Goal: Task Accomplishment & Management: Use online tool/utility

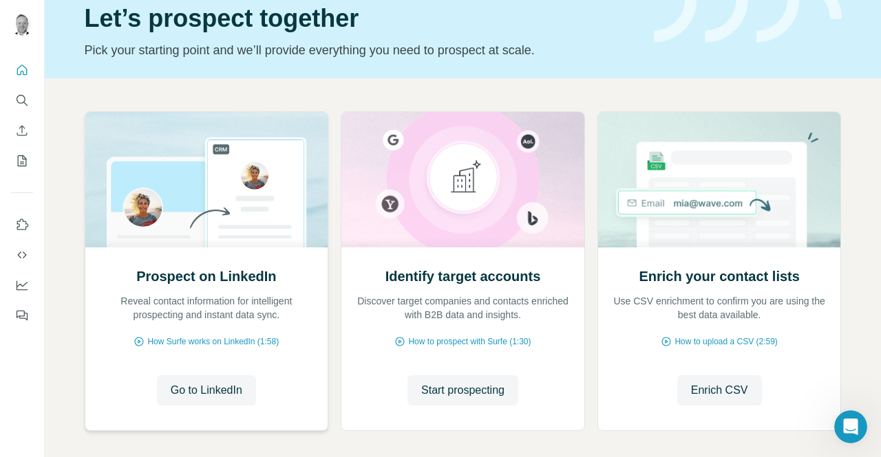
scroll to position [121, 0]
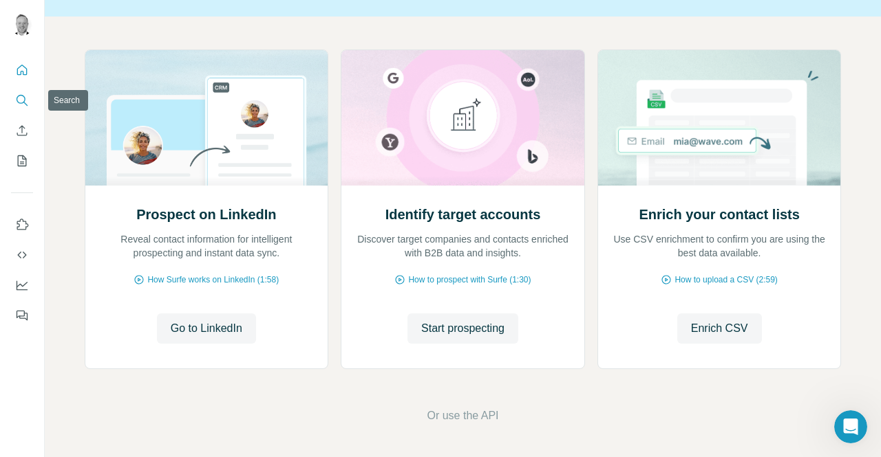
click at [26, 96] on icon "Search" at bounding box center [22, 101] width 14 height 14
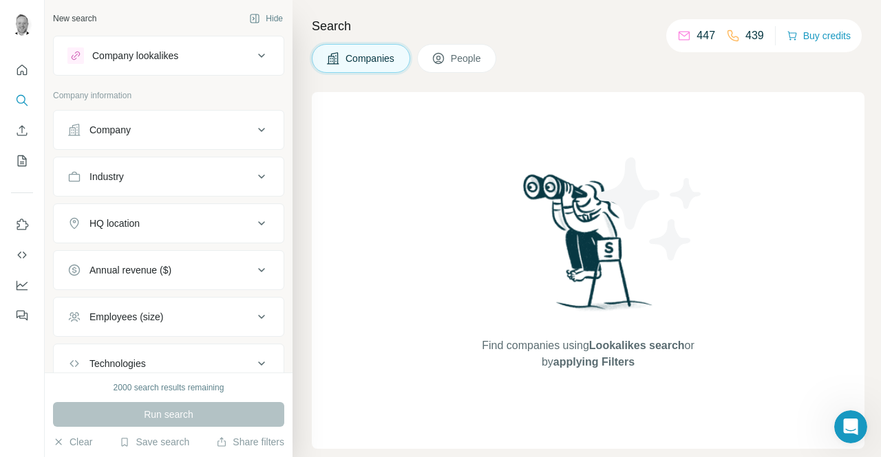
click at [169, 129] on div "Company" at bounding box center [160, 130] width 186 height 14
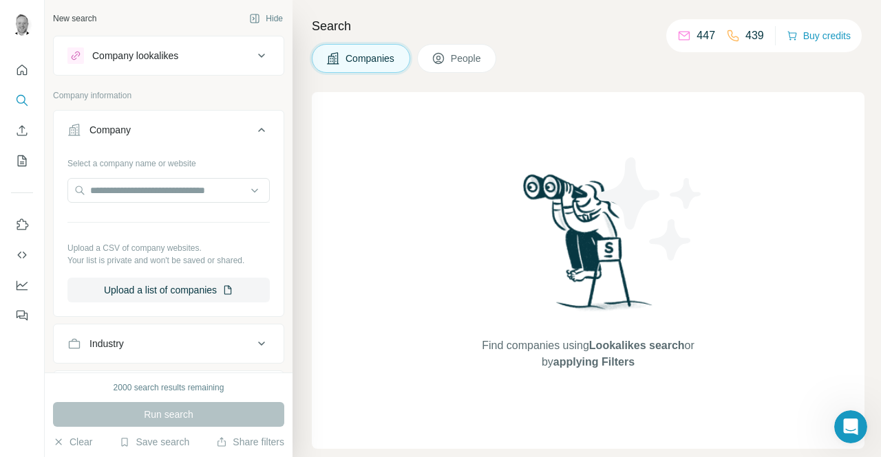
click at [138, 166] on div "Select a company name or website" at bounding box center [168, 161] width 202 height 18
click at [139, 193] on input "text" at bounding box center [168, 190] width 202 height 25
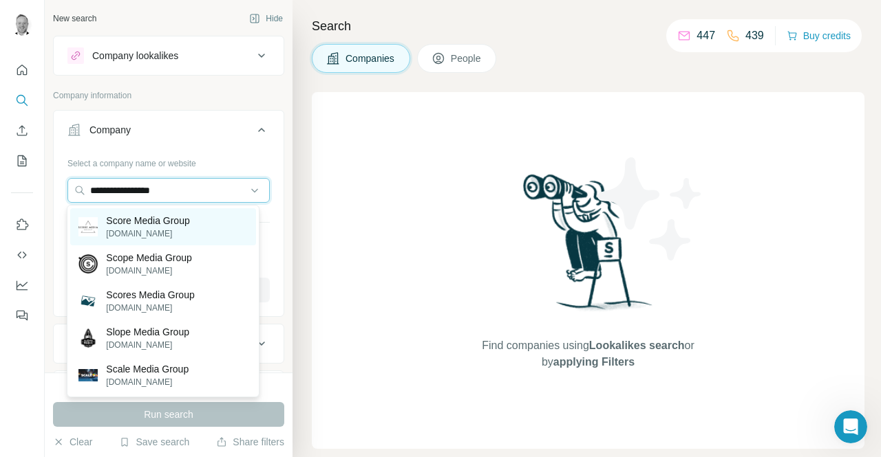
type input "**********"
click at [186, 221] on p "Score Media Group" at bounding box center [147, 221] width 83 height 14
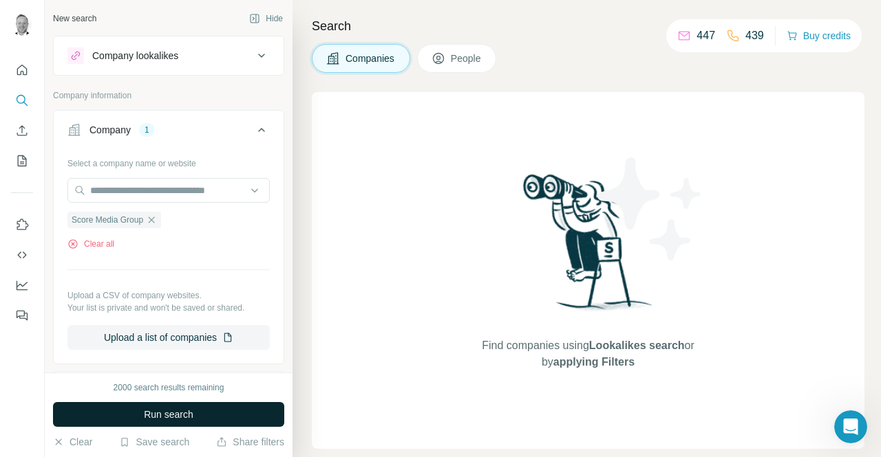
click at [165, 415] on span "Run search" at bounding box center [169, 415] width 50 height 14
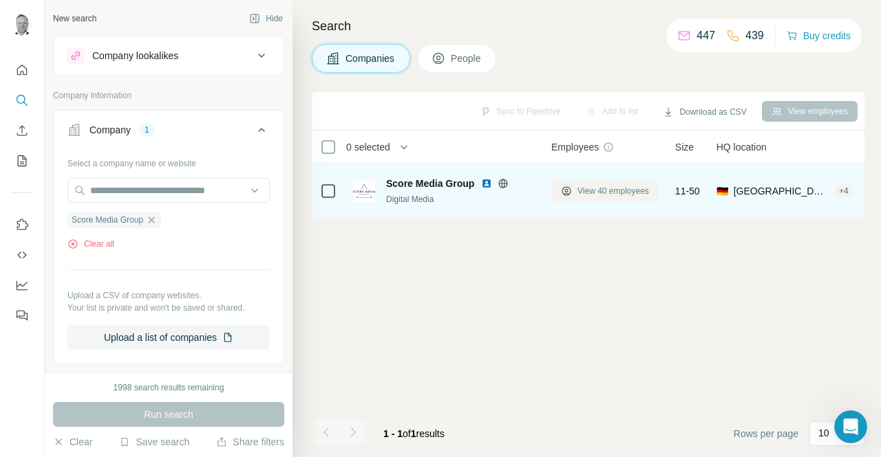
click at [624, 192] on span "View 40 employees" at bounding box center [613, 191] width 72 height 12
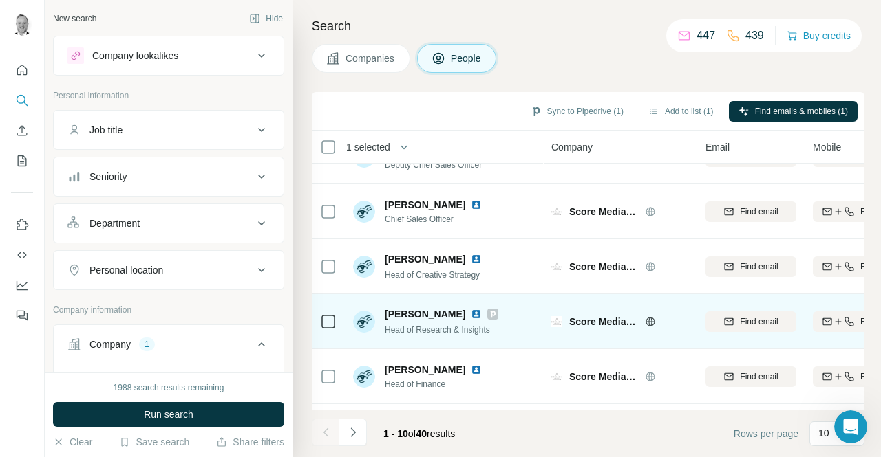
scroll to position [172, 0]
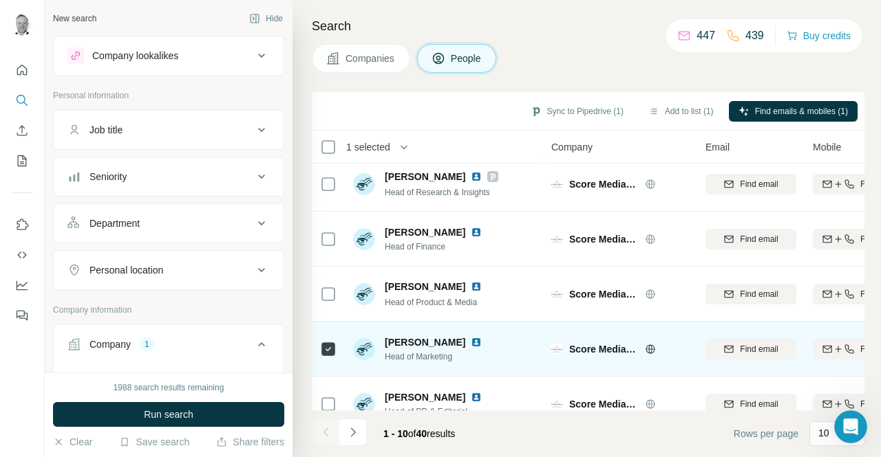
click at [473, 342] on img at bounding box center [476, 342] width 11 height 11
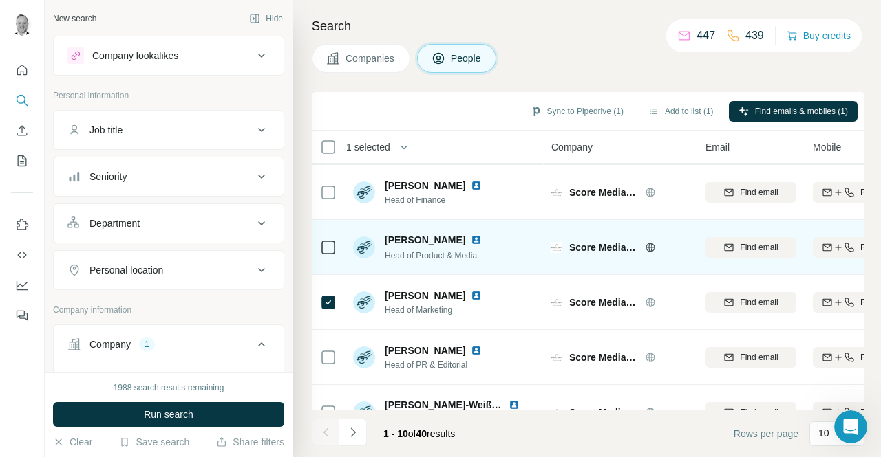
scroll to position [241, 0]
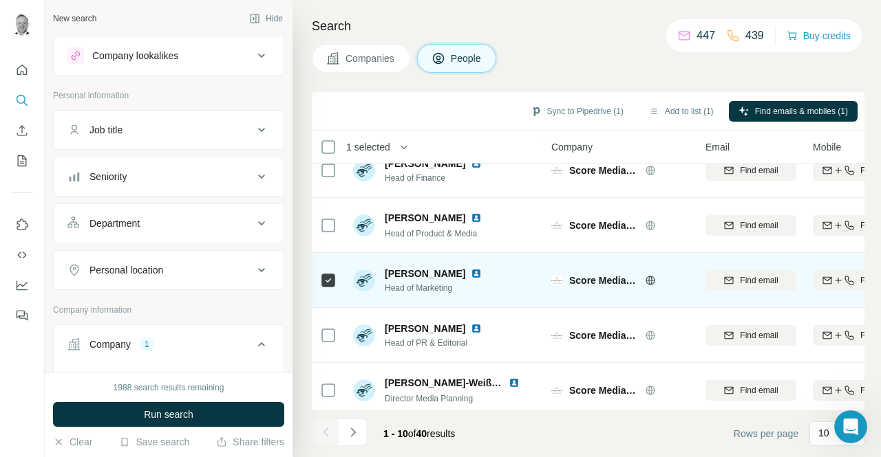
click at [474, 272] on img at bounding box center [476, 273] width 11 height 11
